Goal: Complete application form: Complete application form

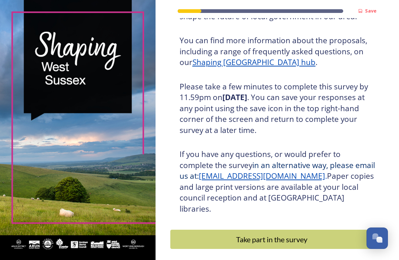
scroll to position [96, 0]
click at [194, 234] on div "Take part in the survey" at bounding box center [272, 239] width 195 height 11
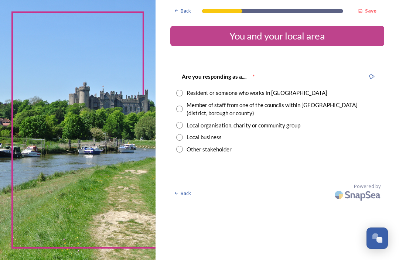
click at [183, 94] on input "radio" at bounding box center [179, 93] width 7 height 7
radio input "true"
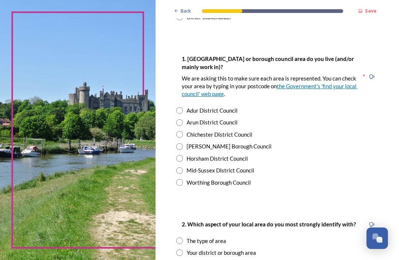
scroll to position [134, 0]
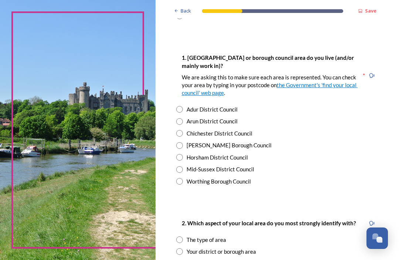
click at [179, 169] on div "1. [GEOGRAPHIC_DATA] or borough council area do you live (and/or mainly work in…" at bounding box center [277, 119] width 214 height 147
click at [182, 169] on input "radio" at bounding box center [179, 169] width 7 height 7
radio input "true"
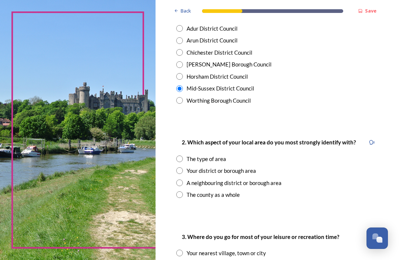
scroll to position [218, 0]
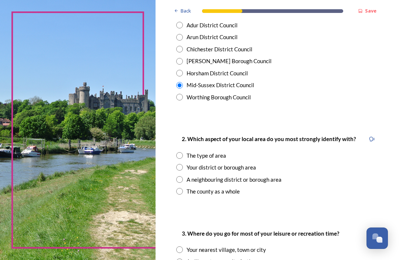
click at [183, 164] on input "radio" at bounding box center [179, 167] width 7 height 7
radio input "true"
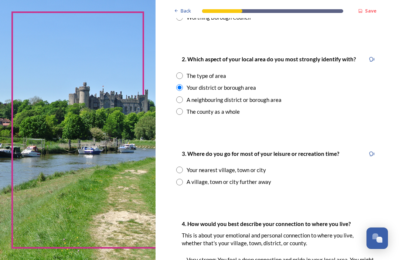
scroll to position [298, 0]
click at [180, 167] on input "radio" at bounding box center [179, 170] width 7 height 7
radio input "true"
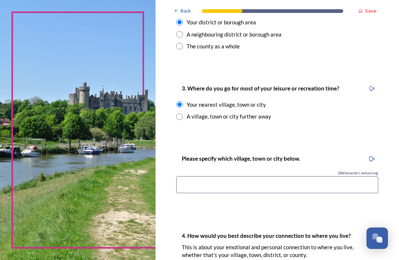
scroll to position [364, 0]
click at [197, 184] on input at bounding box center [277, 184] width 202 height 17
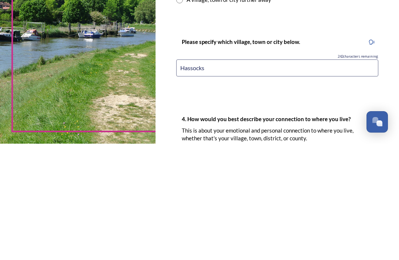
type input "Hassocks"
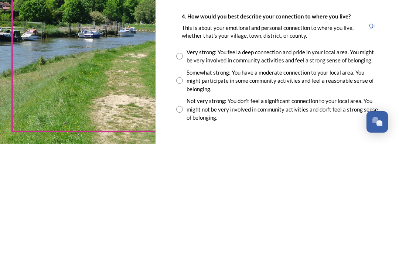
scroll to position [466, 0]
click at [188, 185] on div "Somewhat strong: You have a moderate connection to your local area. You might p…" at bounding box center [277, 197] width 202 height 25
radio input "true"
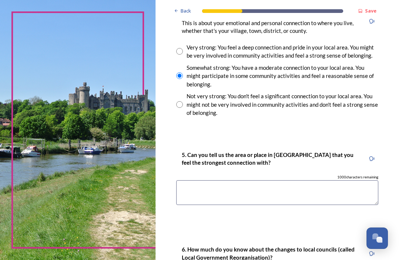
scroll to position [588, 0]
click at [211, 180] on textarea at bounding box center [277, 192] width 202 height 25
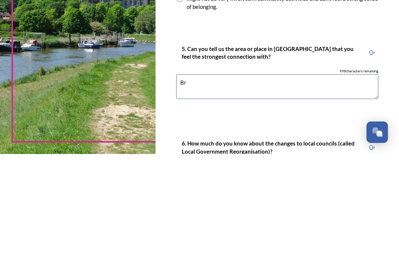
type textarea "B"
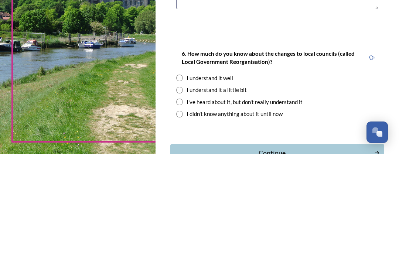
scroll to position [680, 0]
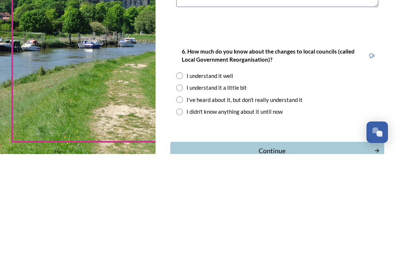
type textarea "Hassocks"
click at [180, 215] on input "radio" at bounding box center [179, 218] width 7 height 7
radio input "true"
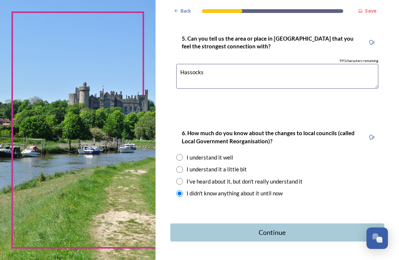
scroll to position [703, 0]
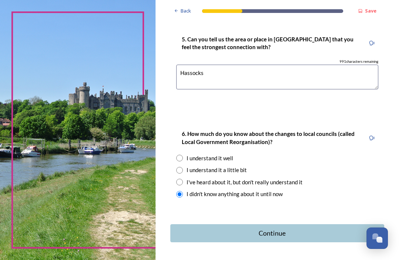
click at [211, 229] on div "Continue" at bounding box center [273, 234] width 196 height 10
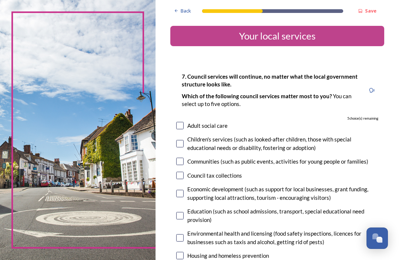
click at [184, 172] on input "checkbox" at bounding box center [179, 175] width 7 height 7
checkbox input "true"
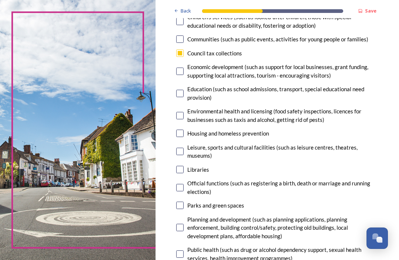
scroll to position [124, 0]
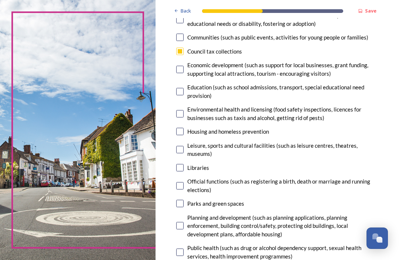
click at [184, 200] on input "checkbox" at bounding box center [179, 203] width 7 height 7
checkbox input "true"
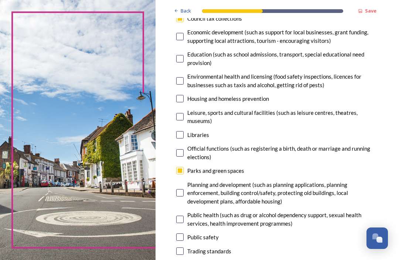
scroll to position [161, 0]
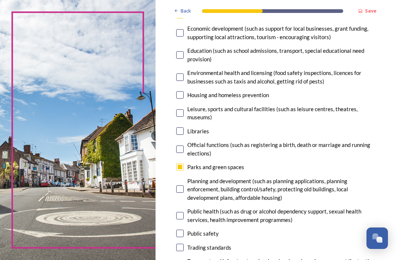
click at [184, 186] on input "checkbox" at bounding box center [179, 189] width 7 height 7
checkbox input "true"
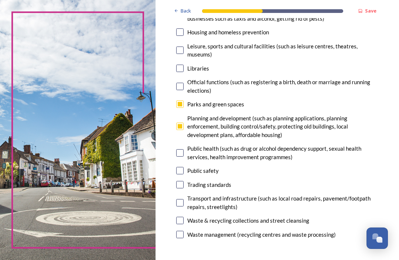
scroll to position [224, 0]
click at [184, 199] on input "checkbox" at bounding box center [179, 202] width 7 height 7
checkbox input "true"
click at [184, 217] on input "checkbox" at bounding box center [179, 220] width 7 height 7
checkbox input "true"
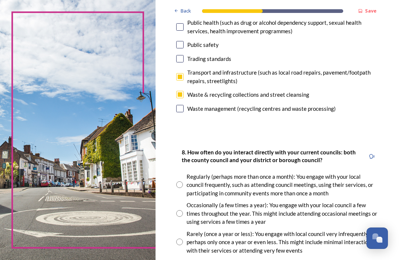
scroll to position [355, 0]
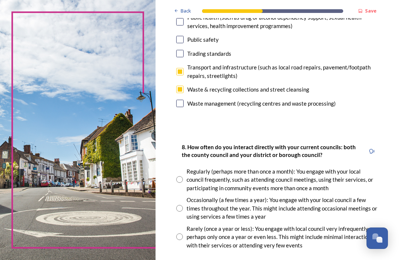
click at [183, 234] on input "radio" at bounding box center [179, 237] width 7 height 7
radio input "true"
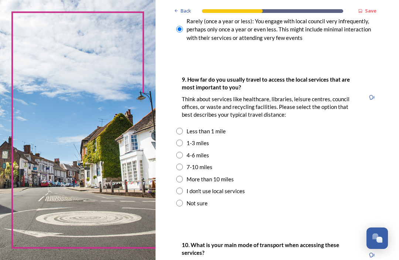
scroll to position [563, 0]
click at [180, 152] on input "radio" at bounding box center [179, 155] width 7 height 7
radio input "true"
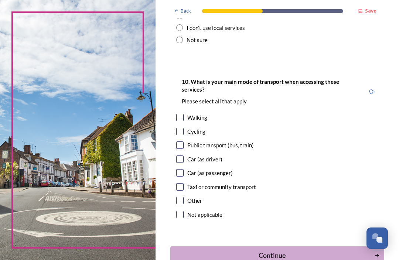
scroll to position [731, 0]
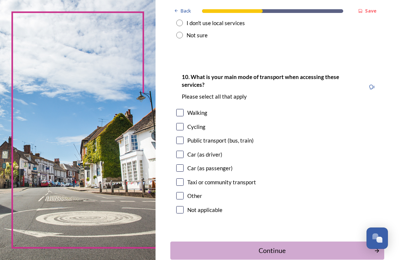
click at [184, 151] on input "checkbox" at bounding box center [179, 154] width 7 height 7
checkbox input "true"
click at [207, 242] on button "Continue" at bounding box center [277, 251] width 214 height 18
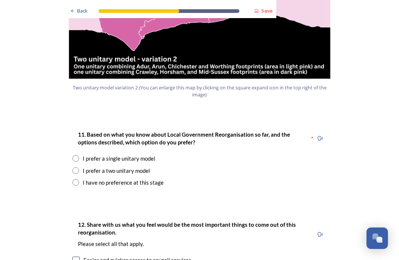
scroll to position [905, 0]
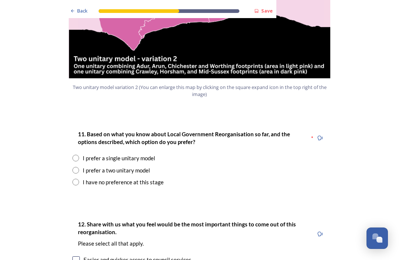
click at [77, 179] on input "radio" at bounding box center [75, 182] width 7 height 7
radio input "true"
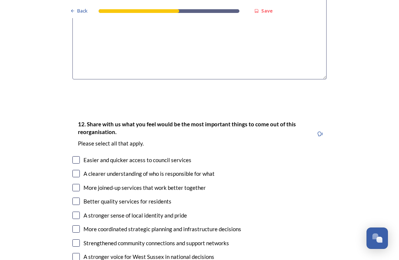
scroll to position [1166, 0]
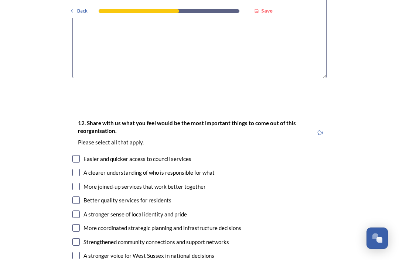
click at [75, 183] on input "checkbox" at bounding box center [75, 186] width 7 height 7
checkbox input "true"
click at [75, 197] on input "checkbox" at bounding box center [75, 200] width 7 height 7
checkbox input "true"
click at [79, 211] on input "checkbox" at bounding box center [75, 214] width 7 height 7
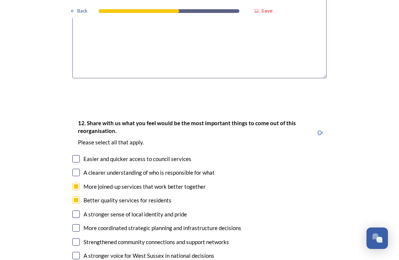
checkbox input "true"
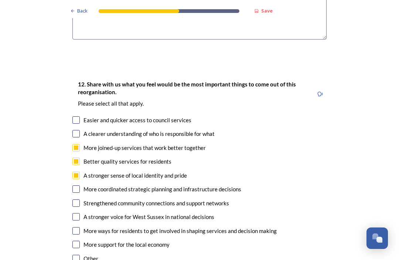
scroll to position [1205, 0]
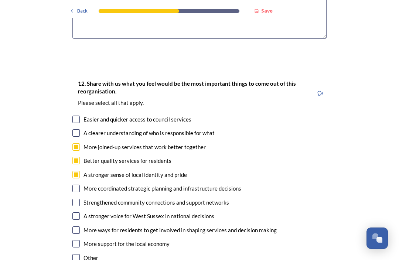
click at [72, 240] on input "checkbox" at bounding box center [75, 243] width 7 height 7
checkbox input "true"
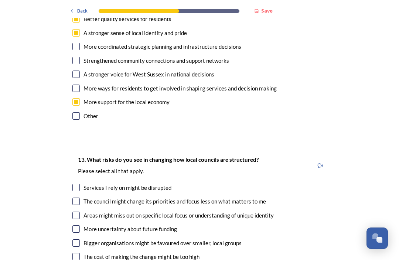
scroll to position [1347, 0]
click at [75, 198] on input "checkbox" at bounding box center [75, 201] width 7 height 7
checkbox input "true"
click at [79, 225] on div "More uncertainty about future funding" at bounding box center [199, 229] width 254 height 9
checkbox input "true"
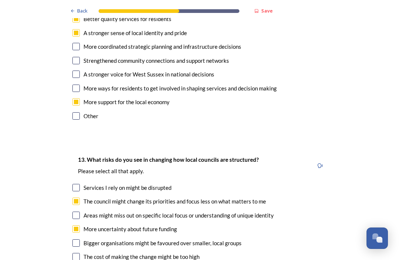
click at [77, 253] on input "checkbox" at bounding box center [75, 256] width 7 height 7
checkbox input "true"
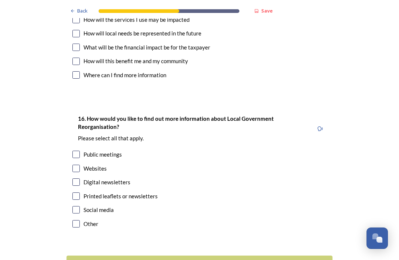
scroll to position [2151, 0]
click at [97, 260] on div "Continue" at bounding box center [195, 265] width 248 height 10
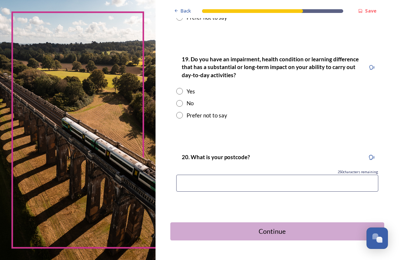
scroll to position [382, 0]
click at [199, 223] on button "Continue" at bounding box center [277, 232] width 214 height 18
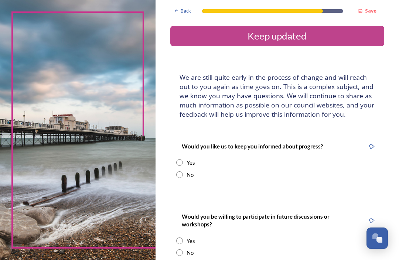
click at [183, 172] on input "radio" at bounding box center [179, 175] width 7 height 7
radio input "true"
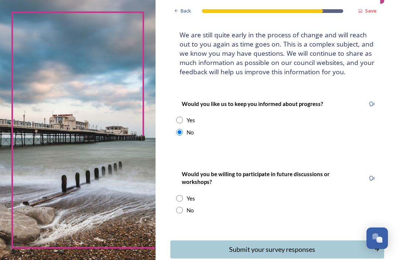
scroll to position [43, 0]
click at [183, 207] on input "radio" at bounding box center [179, 210] width 7 height 7
radio input "true"
click at [189, 244] on button "Submit your survey responses" at bounding box center [277, 249] width 214 height 18
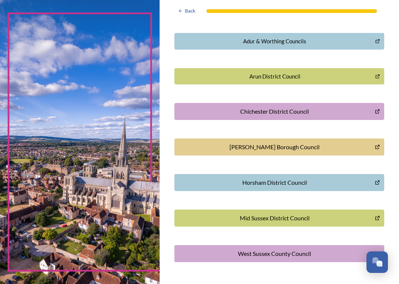
scroll to position [181, 0]
